Goal: Information Seeking & Learning: Learn about a topic

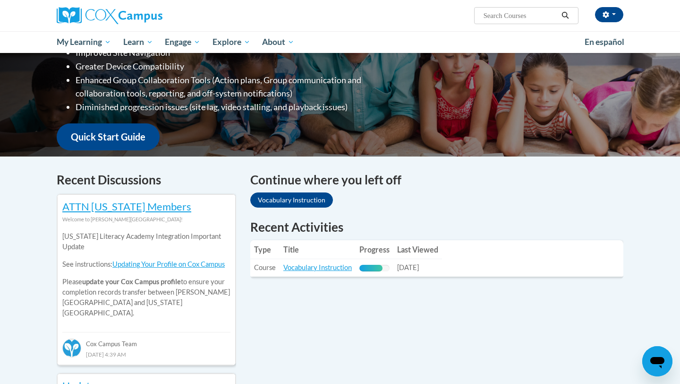
scroll to position [141, 0]
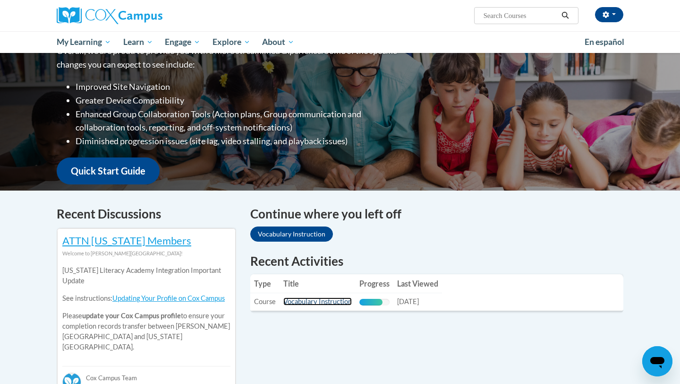
click at [318, 304] on link "Vocabulary Instruction" at bounding box center [318, 301] width 69 height 8
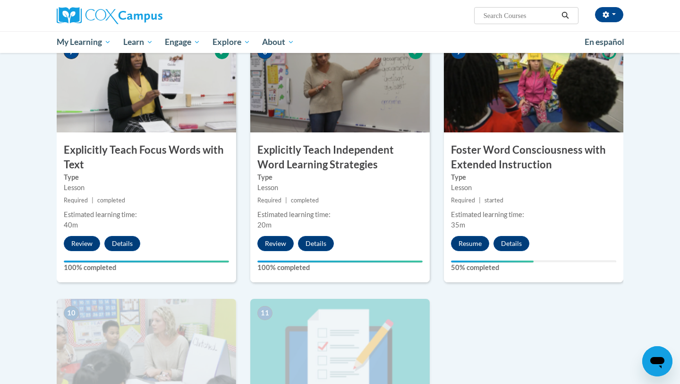
scroll to position [739, 0]
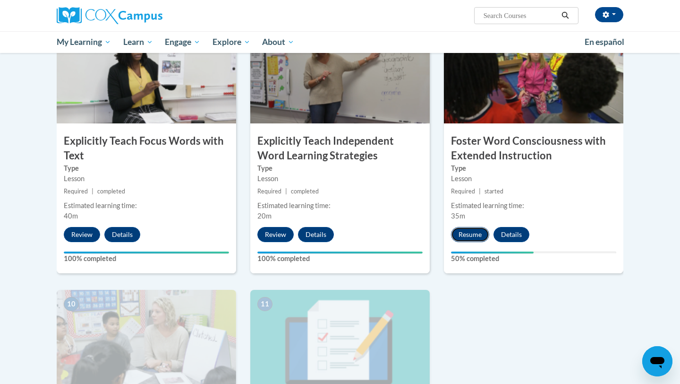
click at [475, 236] on button "Resume" at bounding box center [470, 234] width 38 height 15
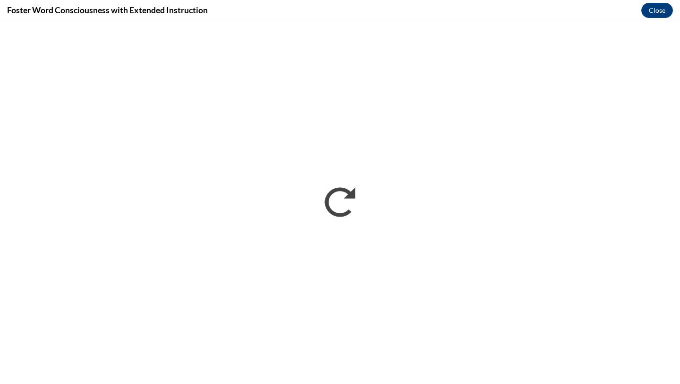
scroll to position [0, 0]
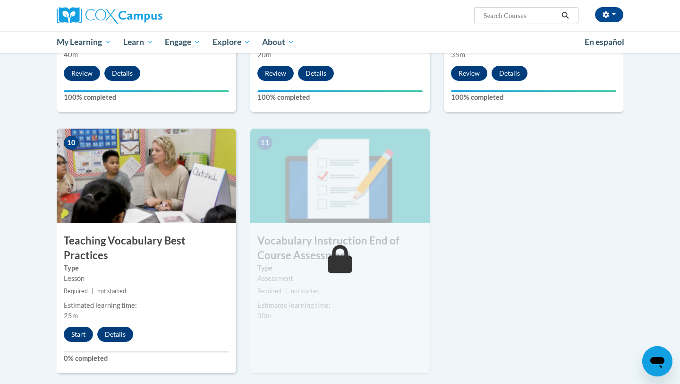
scroll to position [908, 0]
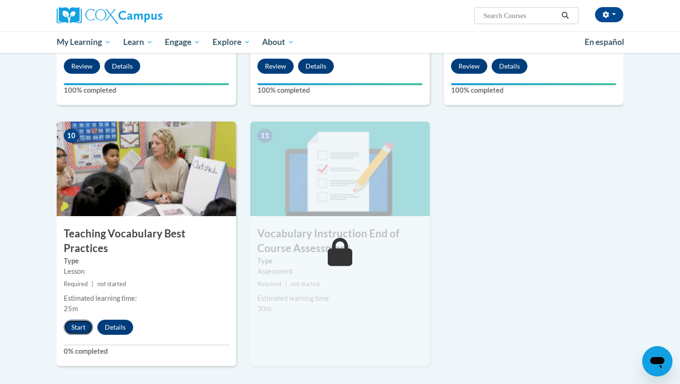
click at [72, 319] on button "Start" at bounding box center [78, 326] width 29 height 15
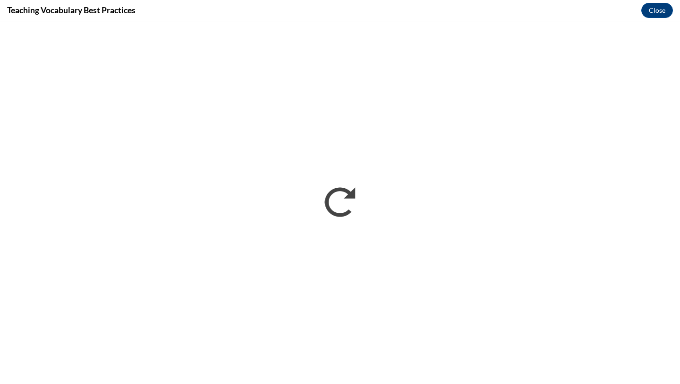
scroll to position [0, 0]
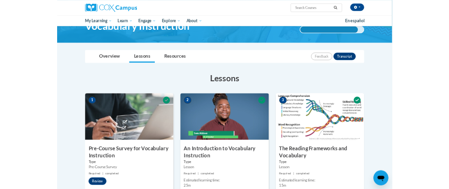
scroll to position [55, 0]
